Goal: Task Accomplishment & Management: Use online tool/utility

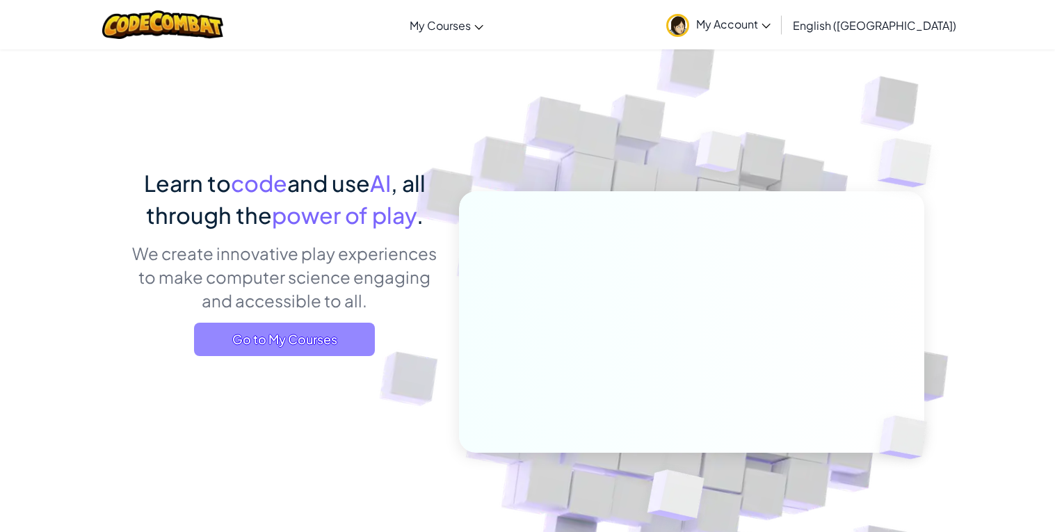
click at [302, 350] on span "Go to My Courses" at bounding box center [284, 339] width 181 height 33
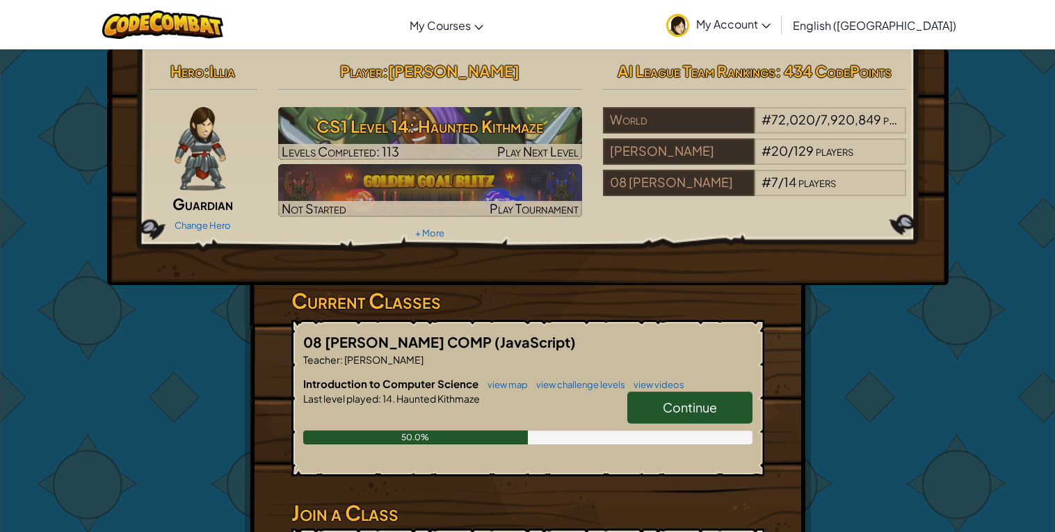
click at [714, 405] on span "Continue" at bounding box center [690, 407] width 54 height 16
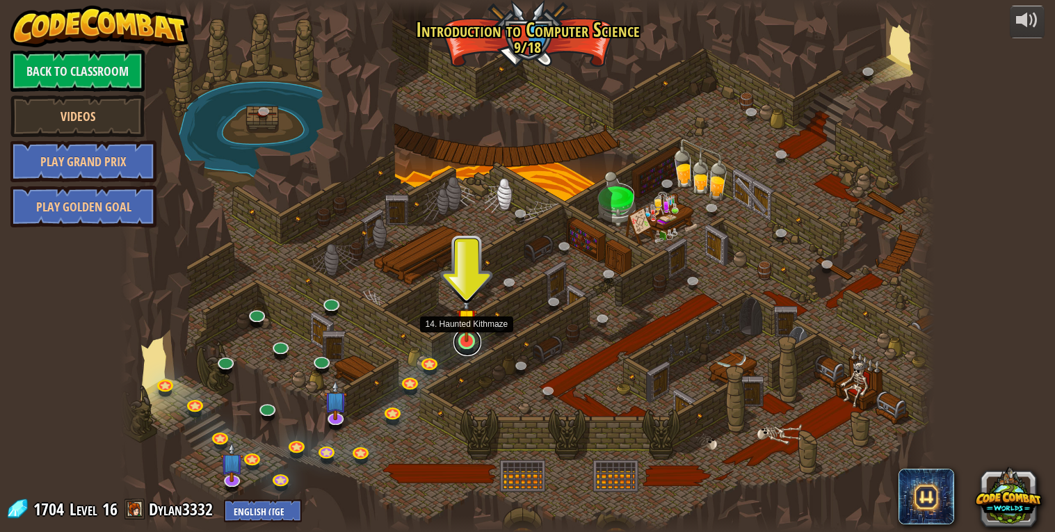
click at [469, 343] on link at bounding box center [468, 342] width 28 height 28
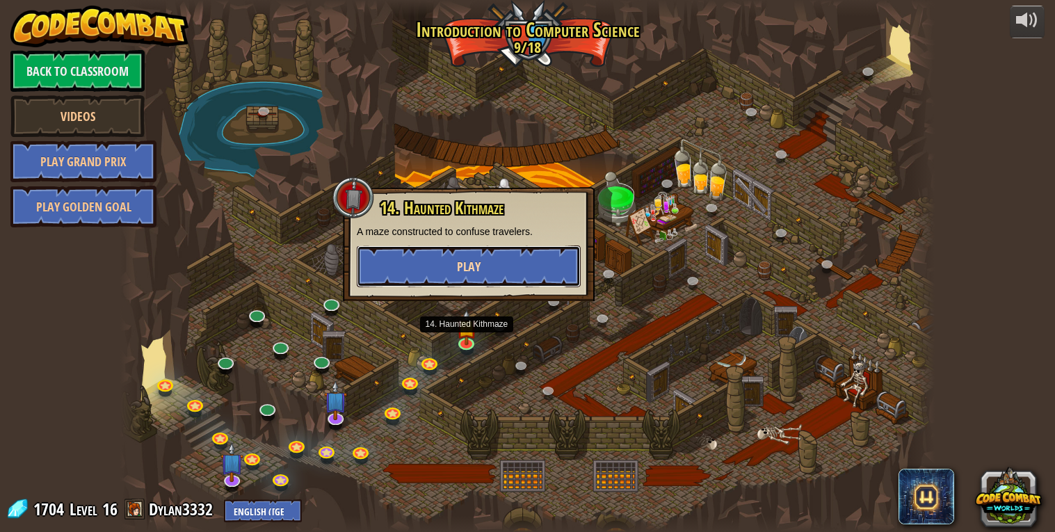
click at [471, 269] on span "Play" at bounding box center [469, 266] width 24 height 17
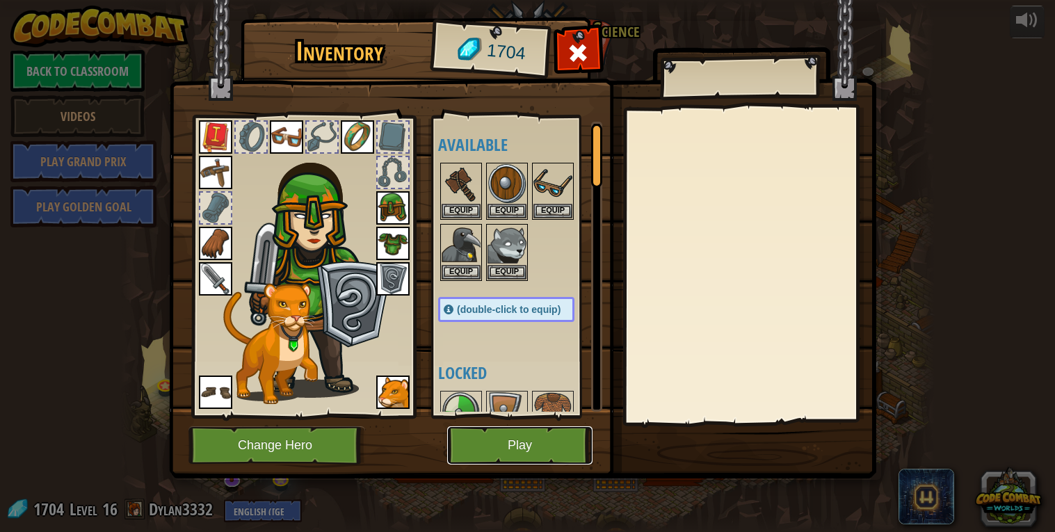
click at [494, 456] on button "Play" at bounding box center [519, 445] width 145 height 38
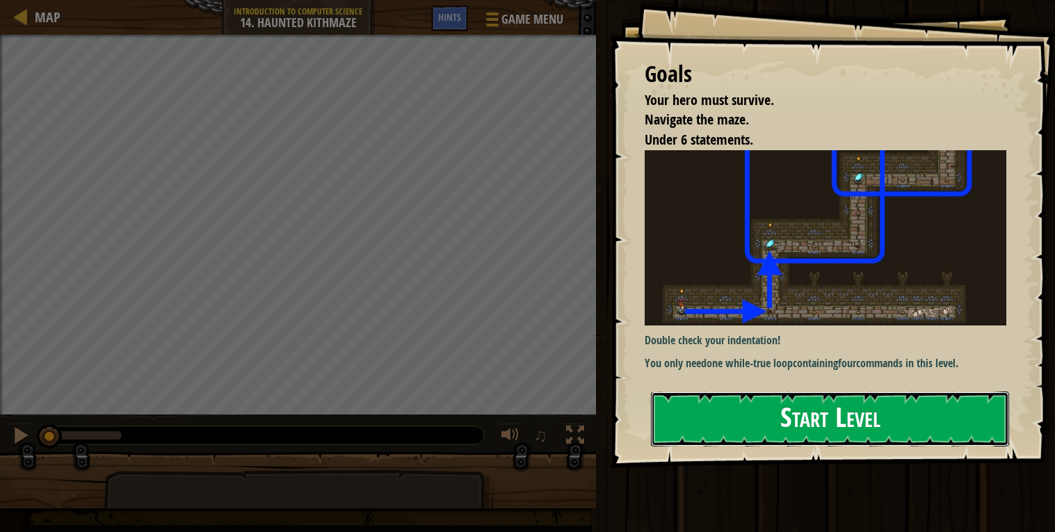
click at [900, 407] on button "Start Level" at bounding box center [830, 419] width 358 height 55
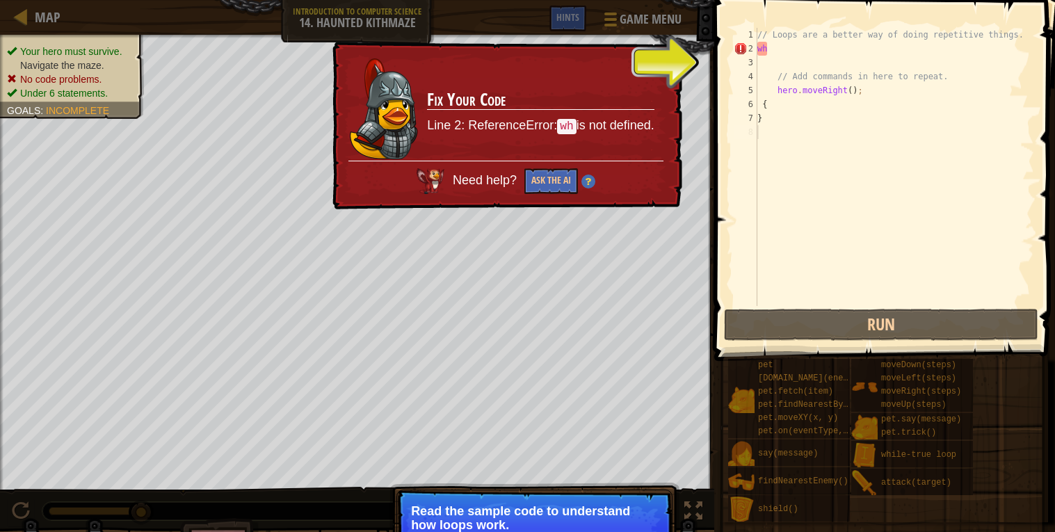
click at [788, 44] on div "// Loops are a better way of doing repetitive things. wh // Add commands in her…" at bounding box center [895, 181] width 280 height 306
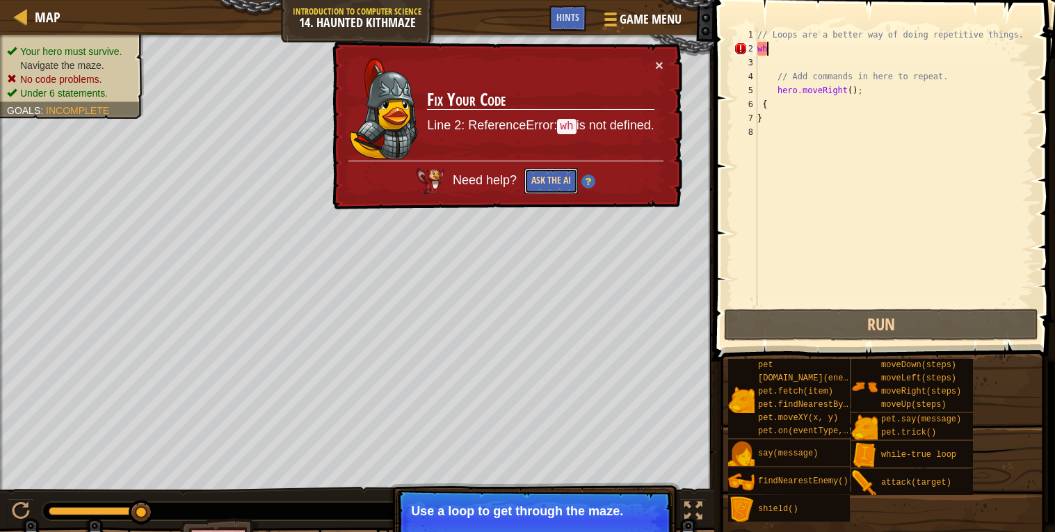
click at [555, 183] on button "Ask the AI" at bounding box center [552, 181] width 54 height 26
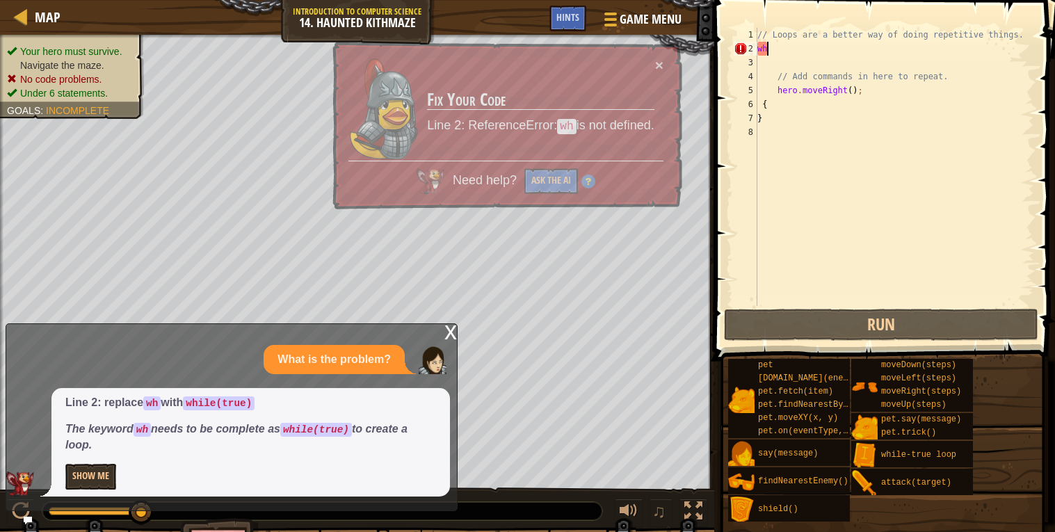
click at [788, 54] on div "// Loops are a better way of doing repetitive things. wh // Add commands in her…" at bounding box center [895, 181] width 280 height 306
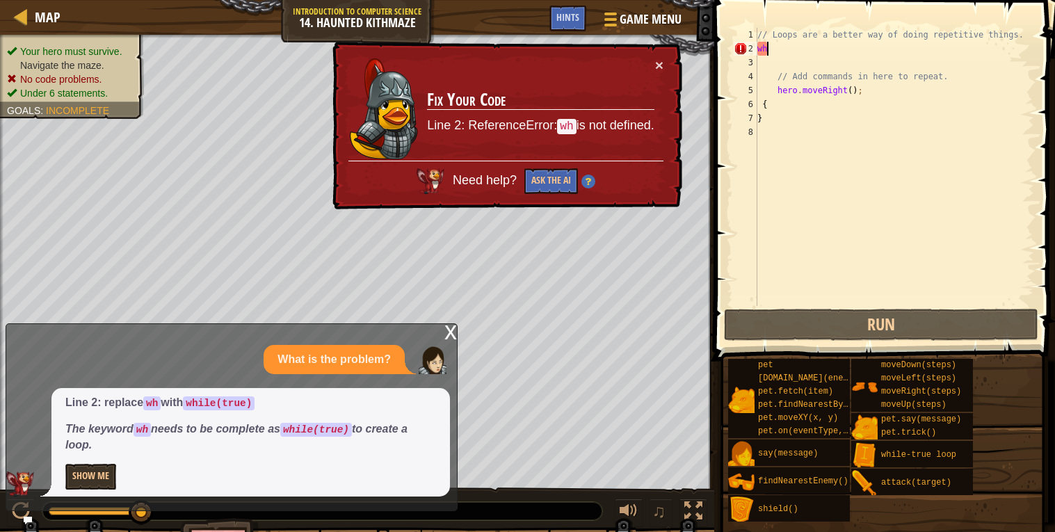
type textarea "w"
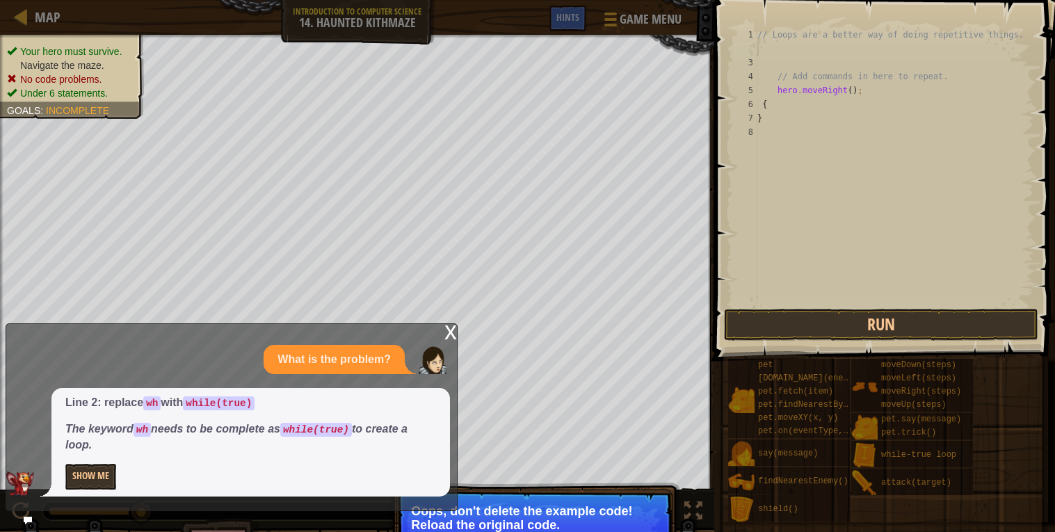
click at [778, 51] on div "// Loops are a better way of doing repetitive things. // Add commands in here t…" at bounding box center [895, 181] width 280 height 306
click at [457, 336] on div "x What is the problem? Line 2: replace wh with while(true) The keyword wh needs…" at bounding box center [232, 417] width 452 height 188
click at [454, 337] on div "x" at bounding box center [451, 331] width 13 height 14
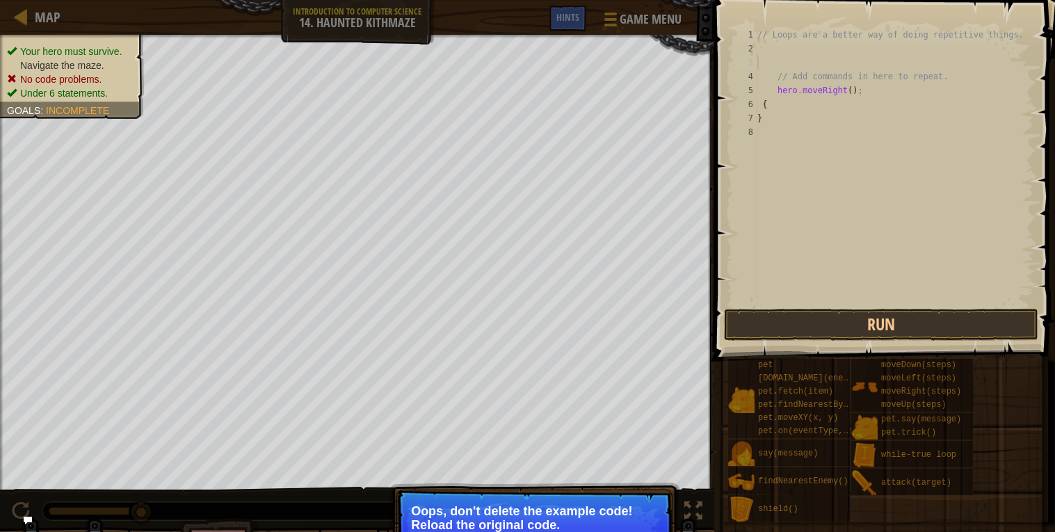
click at [776, 67] on div "// Loops are a better way of doing repetitive things. // Add commands in here t…" at bounding box center [895, 181] width 280 height 306
click at [772, 51] on div "// Loops are a better way of doing repetitive things. // Add commands in here t…" at bounding box center [895, 181] width 280 height 306
click at [772, 62] on div "// Loops are a better way of doing repetitive things. // Add commands in here t…" at bounding box center [895, 181] width 280 height 306
click at [770, 42] on div "// Loops are a better way of doing repetitive things. // Add commands in here t…" at bounding box center [895, 181] width 280 height 306
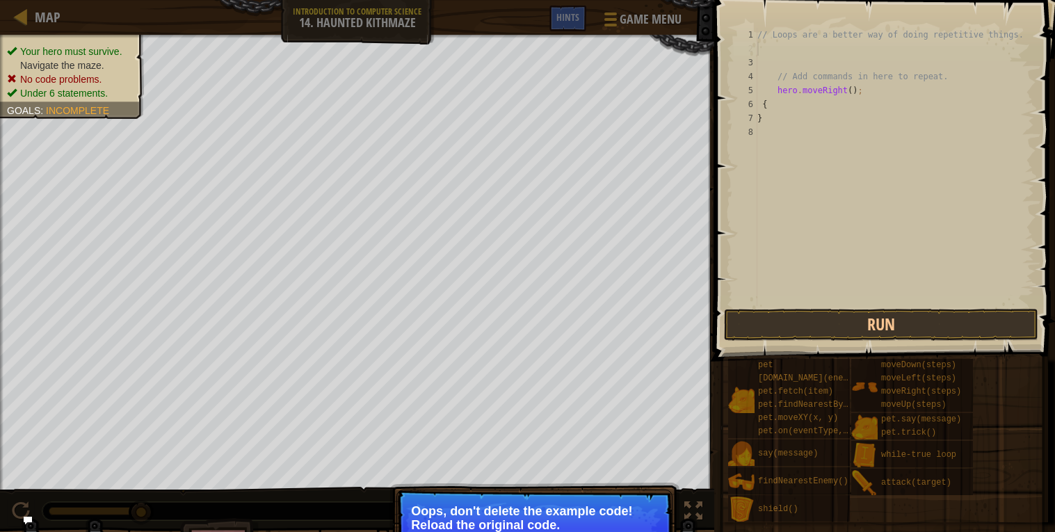
click at [769, 58] on div "// Loops are a better way of doing repetitive things. // Add commands in here t…" at bounding box center [895, 181] width 280 height 306
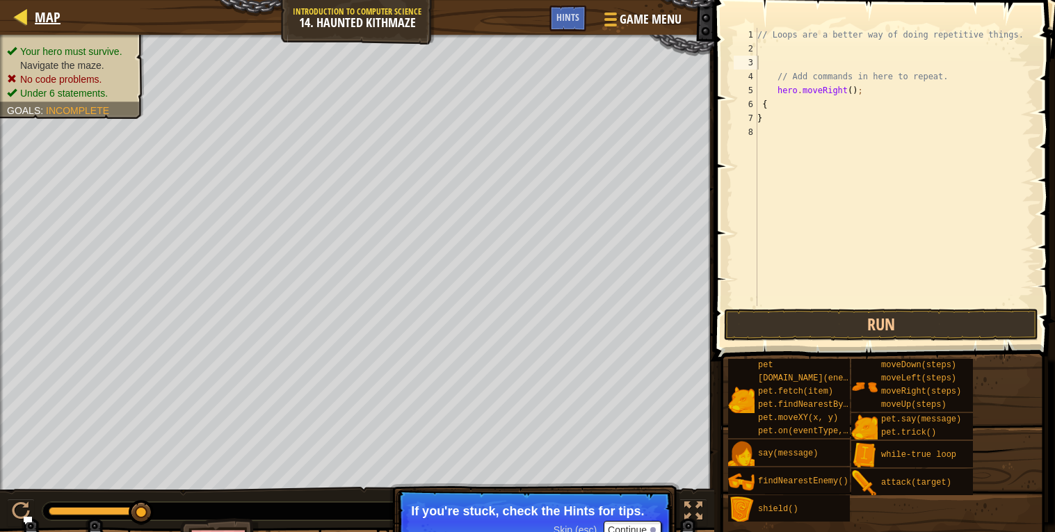
click at [52, 27] on div "Map" at bounding box center [44, 17] width 33 height 35
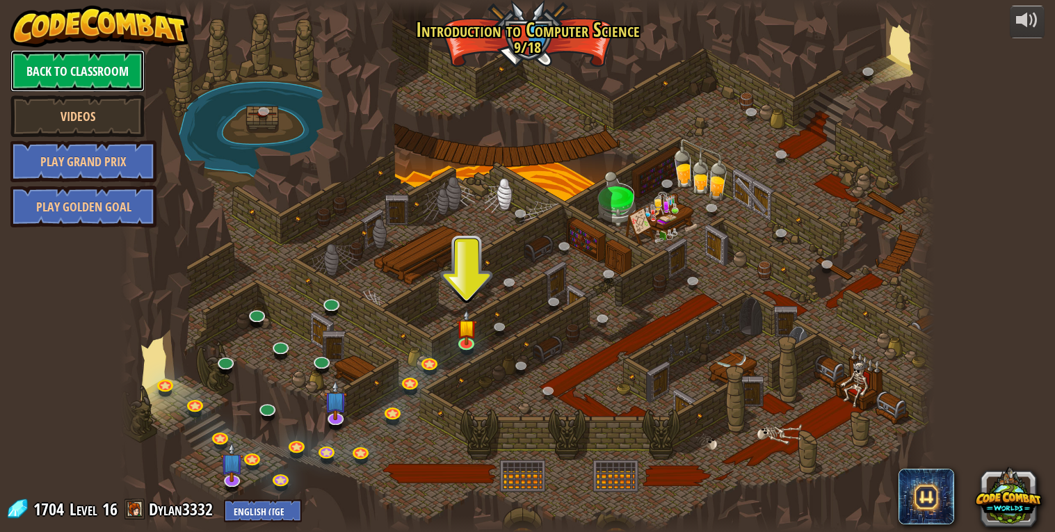
click at [108, 72] on link "Back to Classroom" at bounding box center [77, 71] width 134 height 42
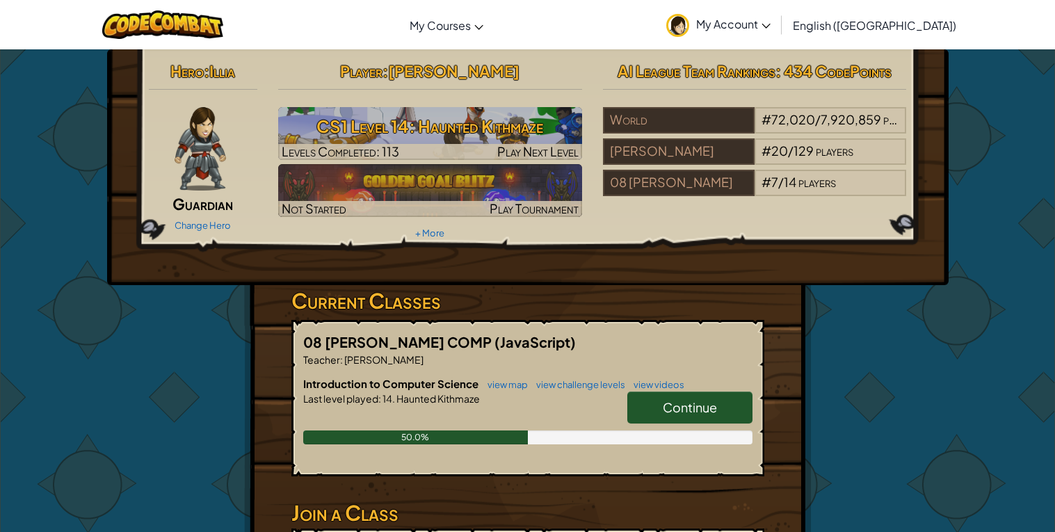
click at [771, 23] on span "My Account" at bounding box center [733, 24] width 74 height 15
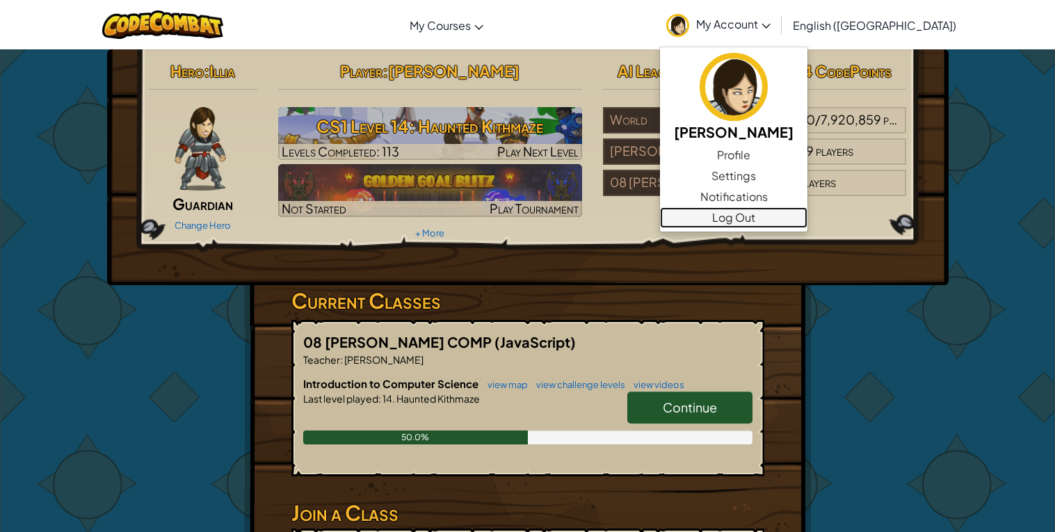
click at [808, 217] on link "Log Out" at bounding box center [733, 217] width 147 height 21
